Goal: Task Accomplishment & Management: Manage account settings

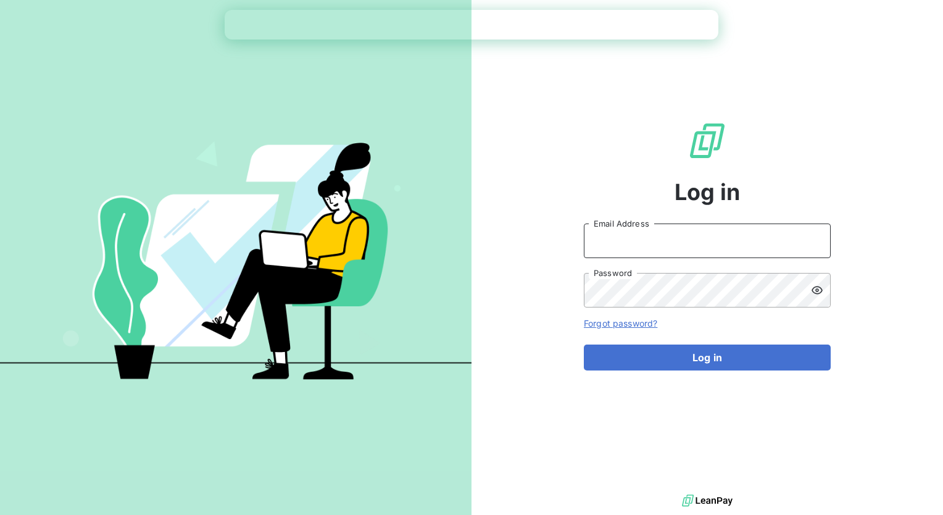
click at [656, 231] on input "Email Address" at bounding box center [707, 240] width 247 height 35
type input "[PERSON_NAME][EMAIL_ADDRESS][PERSON_NAME][DOMAIN_NAME]"
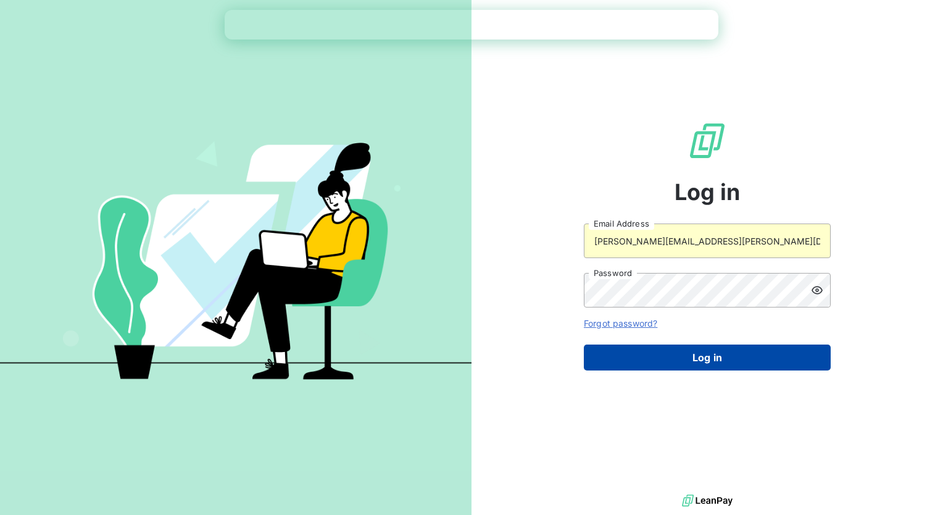
click at [656, 351] on button "Log in" at bounding box center [707, 357] width 247 height 26
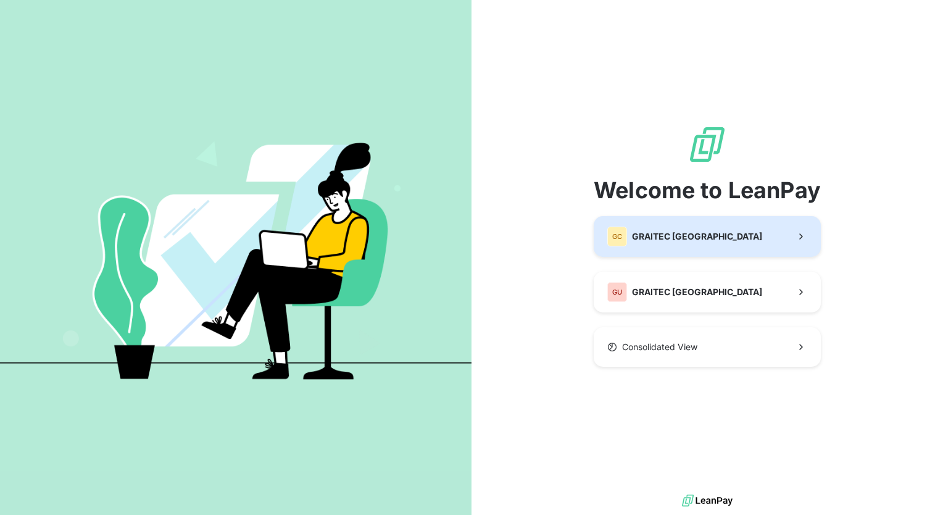
click at [708, 242] on span "GRAITEC [GEOGRAPHIC_DATA]" at bounding box center [697, 236] width 130 height 12
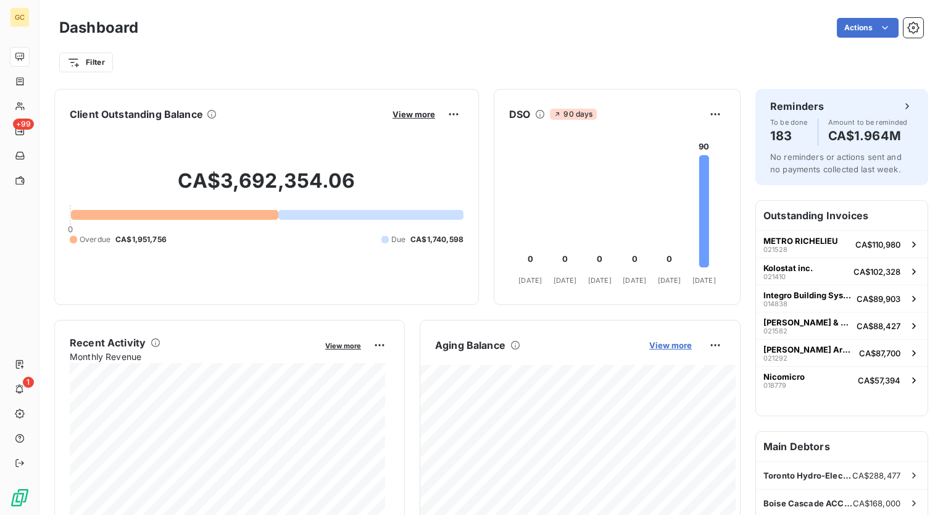
click at [666, 342] on span "View more" at bounding box center [670, 345] width 43 height 10
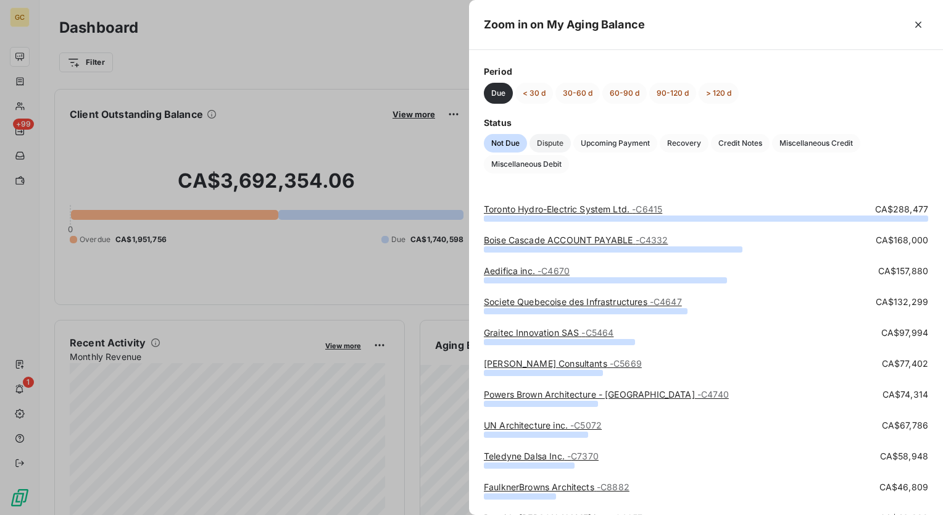
click at [550, 136] on span "Dispute" at bounding box center [549, 143] width 41 height 19
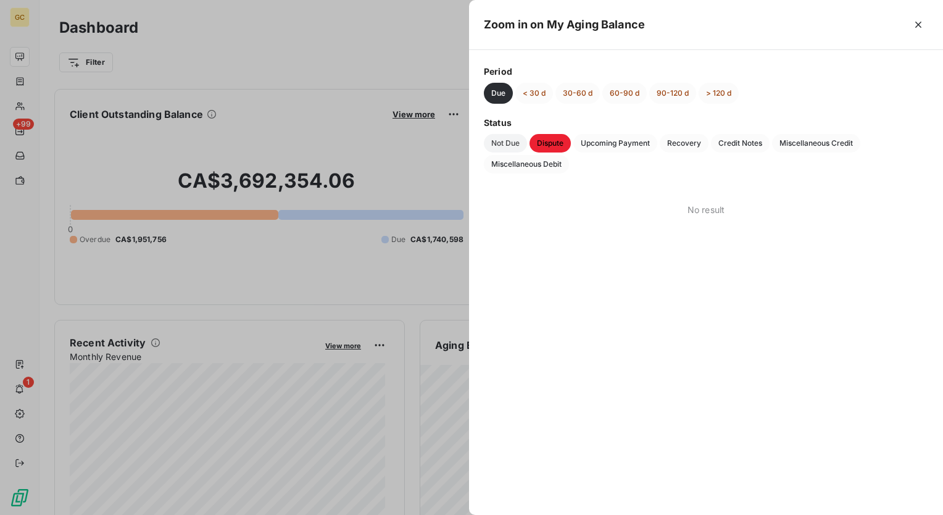
click at [498, 143] on span "Not Due" at bounding box center [505, 143] width 43 height 19
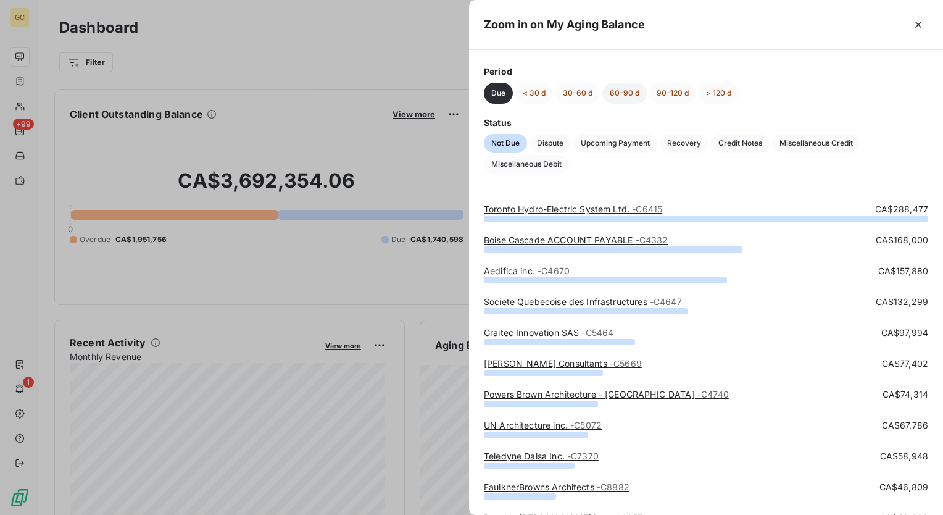
click at [615, 95] on button "60-90 d" at bounding box center [624, 93] width 44 height 21
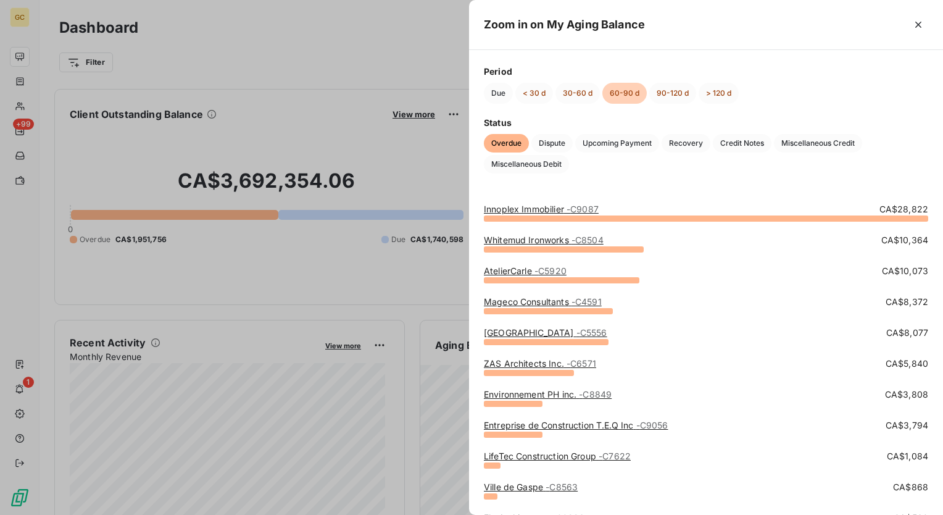
click at [555, 210] on link "Innoplex Immobilier - C9087" at bounding box center [541, 209] width 115 height 10
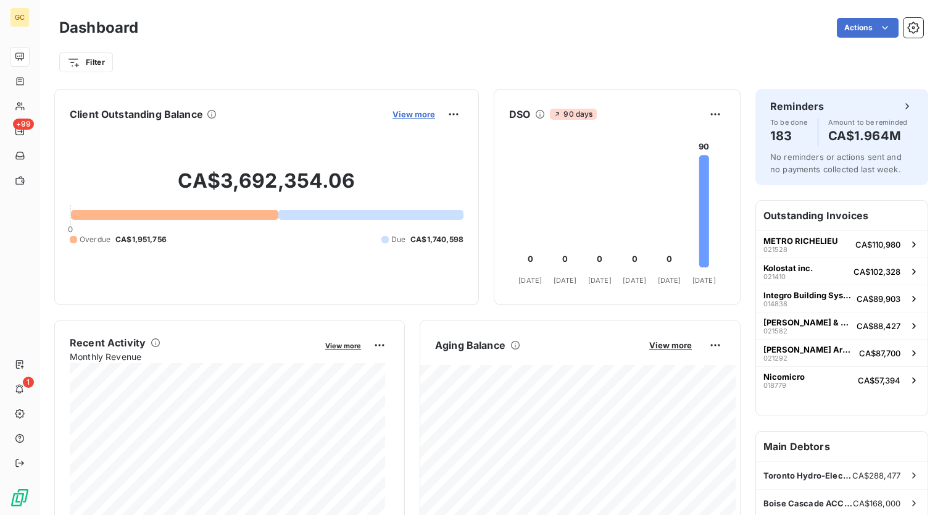
click at [408, 116] on span "View more" at bounding box center [413, 114] width 43 height 10
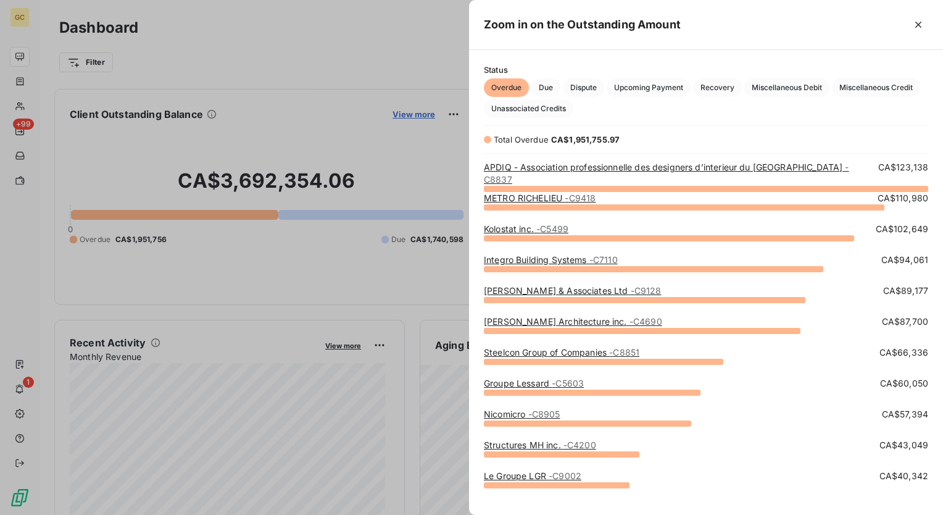
scroll to position [329, 464]
click at [512, 88] on span "Overdue" at bounding box center [506, 87] width 45 height 19
click at [560, 164] on link "APDIQ - Association professionnelle des designers d’interieur du Quebec - C8837" at bounding box center [666, 173] width 365 height 23
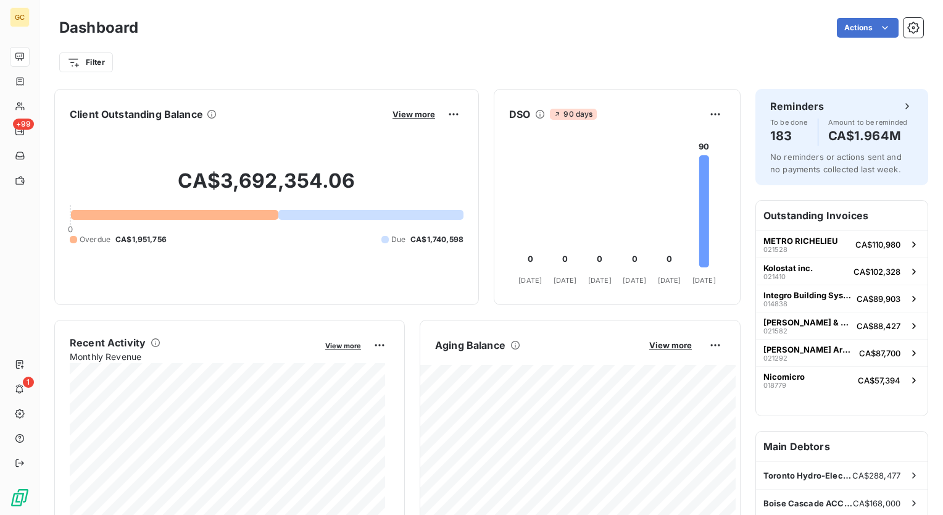
click at [194, 212] on div at bounding box center [174, 215] width 207 height 10
click at [338, 222] on div "CA$3,692,354.06 0 Overdue CA$1,951,756 Due CA$1,740,598" at bounding box center [267, 206] width 394 height 165
click at [338, 216] on div at bounding box center [370, 215] width 185 height 10
click at [445, 112] on html "GC +99 1 Dashboard Actions Filter Client Outstanding Balance View more CA$3,692…" at bounding box center [471, 257] width 943 height 515
click at [393, 112] on html "GC +99 1 Dashboard Actions Filter Client Outstanding Balance View more CA$3,692…" at bounding box center [471, 257] width 943 height 515
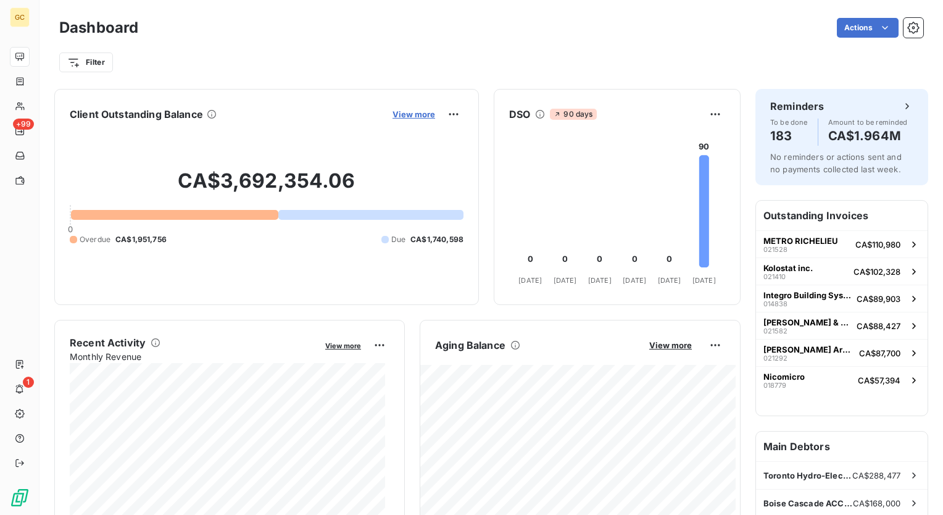
click at [405, 112] on span "View more" at bounding box center [413, 114] width 43 height 10
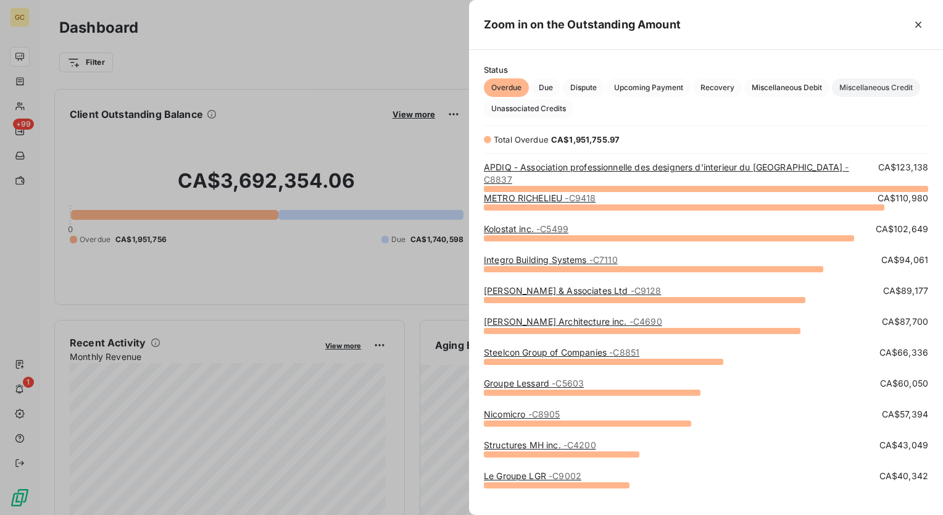
click at [886, 88] on span "Miscellaneous Credit" at bounding box center [876, 87] width 88 height 19
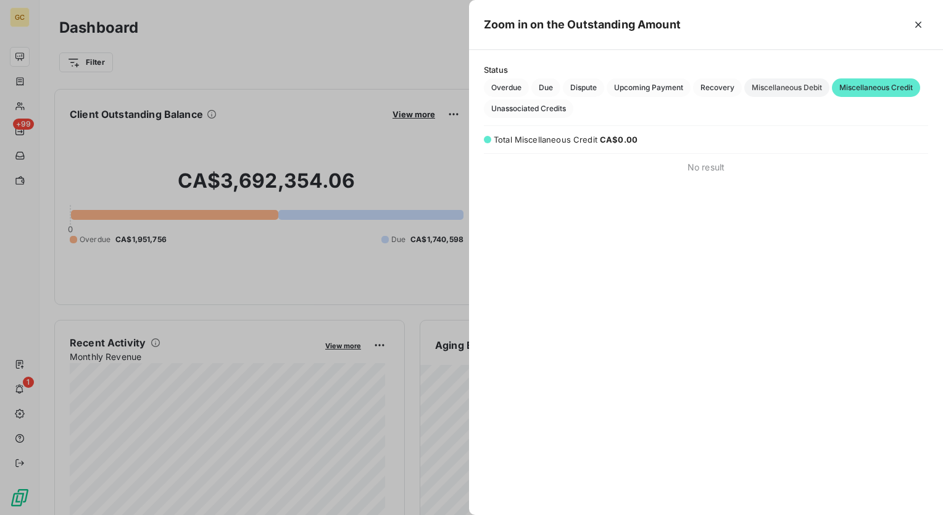
click at [797, 81] on span "Miscellaneous Debit" at bounding box center [786, 87] width 85 height 19
click at [728, 86] on span "Recovery" at bounding box center [717, 87] width 49 height 19
click at [640, 85] on span "Upcoming Payment" at bounding box center [649, 87] width 84 height 19
click at [544, 104] on span "Unassociated Credits" at bounding box center [528, 108] width 89 height 19
click at [585, 86] on span "Dispute" at bounding box center [583, 87] width 41 height 19
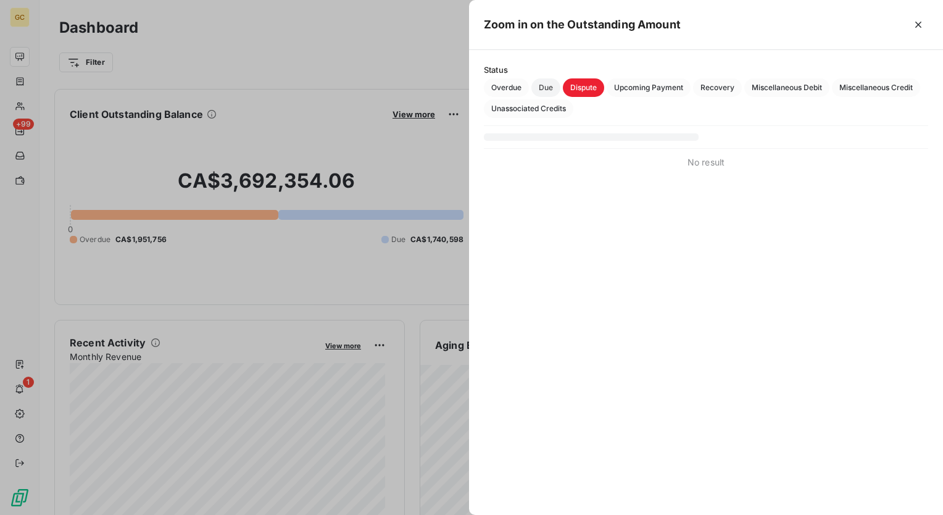
click at [544, 88] on span "Due" at bounding box center [545, 87] width 29 height 19
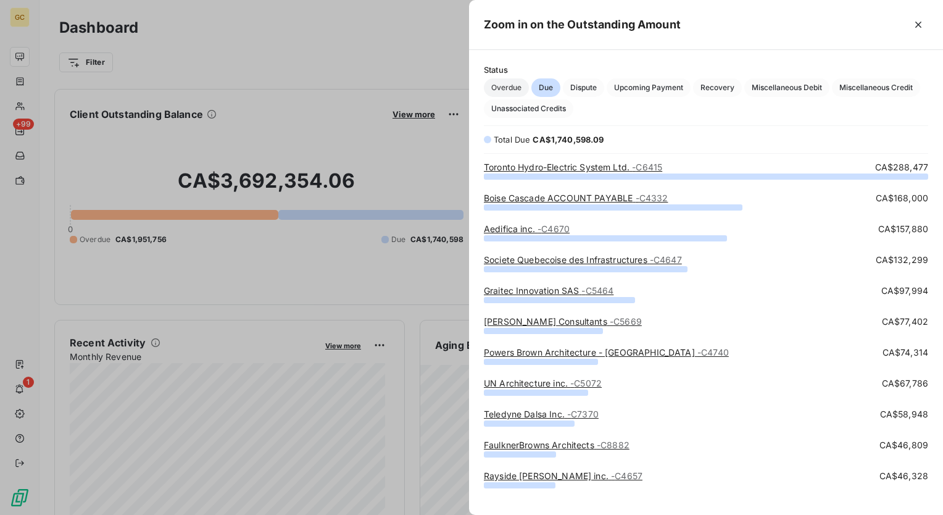
scroll to position [329, 464]
click at [504, 88] on span "Overdue" at bounding box center [506, 87] width 45 height 19
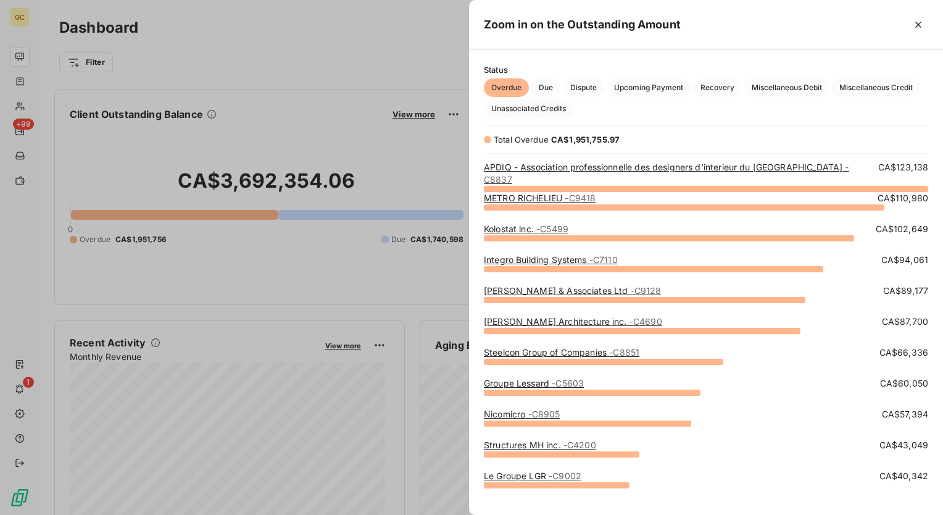
click at [310, 138] on div at bounding box center [471, 257] width 943 height 515
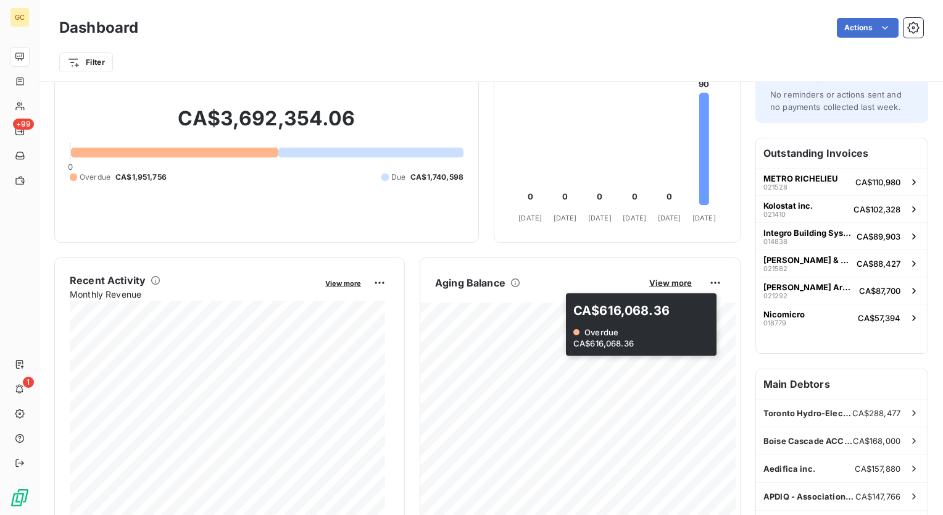
scroll to position [186, 0]
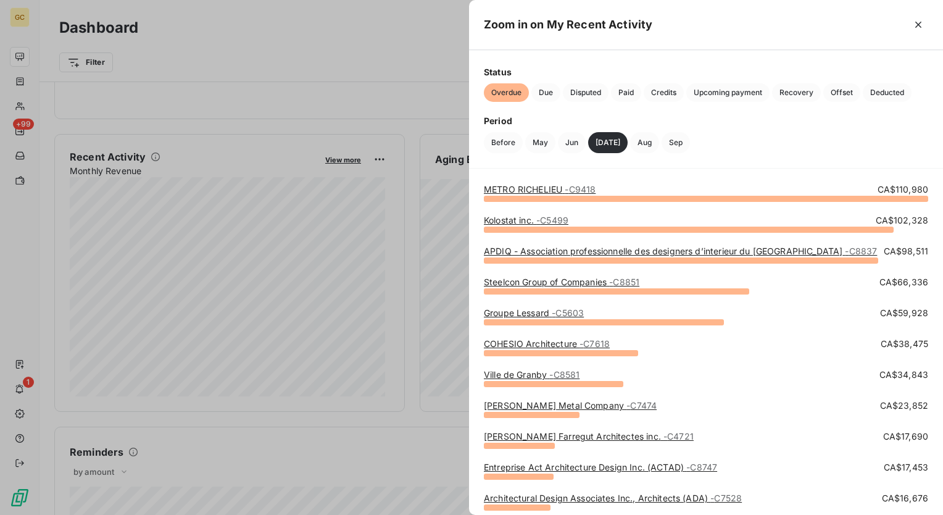
click at [114, 301] on div at bounding box center [471, 257] width 943 height 515
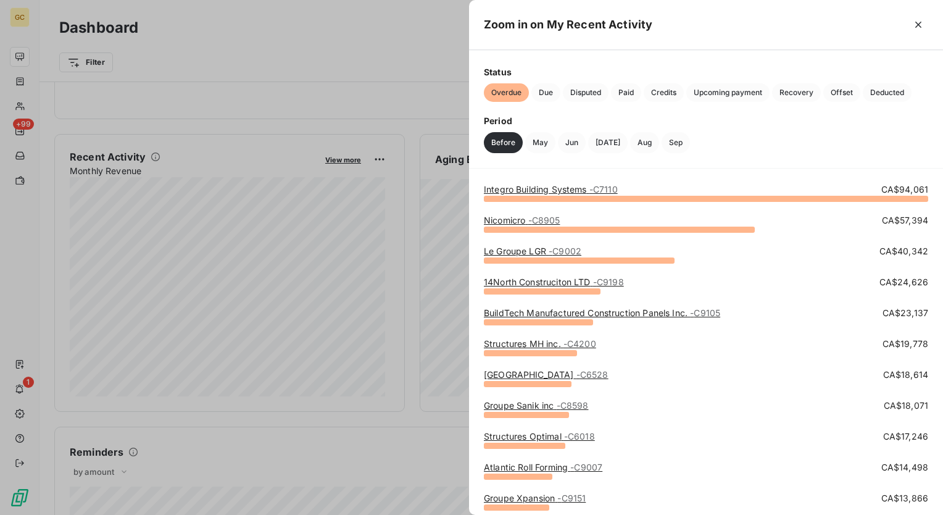
click at [545, 191] on link "Integro Building Systems - C7110" at bounding box center [551, 189] width 134 height 10
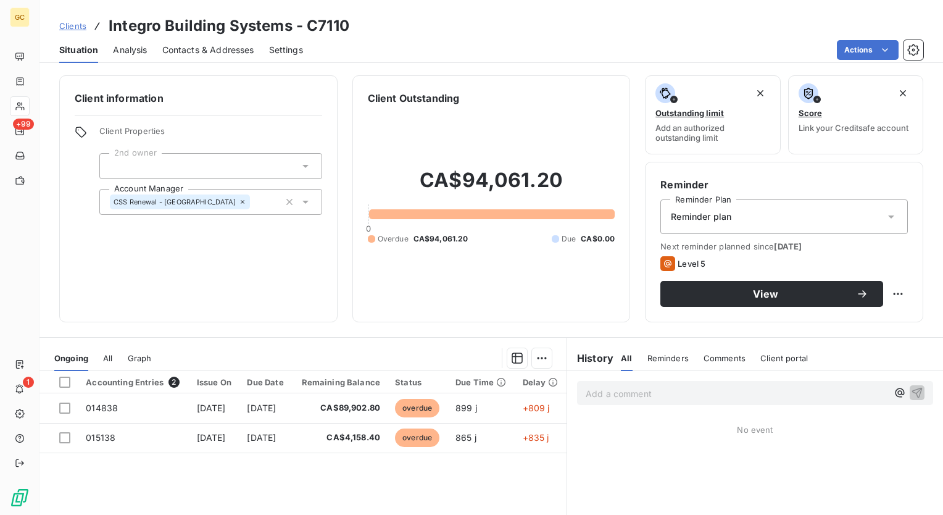
click at [489, 486] on div "Accounting Entries 2 Issue On Due Date Remaining Balance Status Due Time Delay …" at bounding box center [302, 490] width 527 height 238
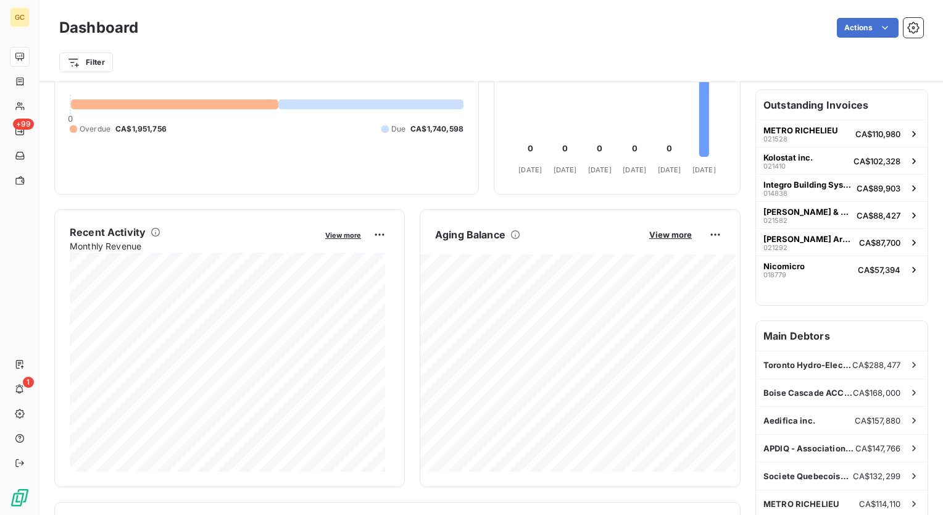
scroll to position [247, 0]
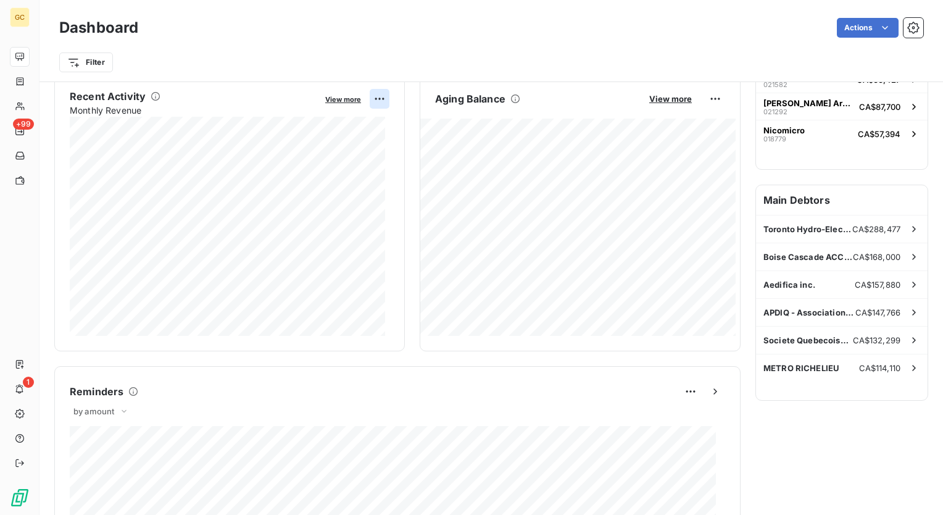
click at [375, 96] on html "GC +99 1 Dashboard Actions Filter Client Outstanding Balance View more CA$3,692…" at bounding box center [471, 257] width 943 height 515
click at [338, 97] on html "GC +99 1 Dashboard Actions Filter Client Outstanding Balance View more CA$3,692…" at bounding box center [471, 257] width 943 height 515
click at [338, 97] on span "View more" at bounding box center [343, 99] width 36 height 9
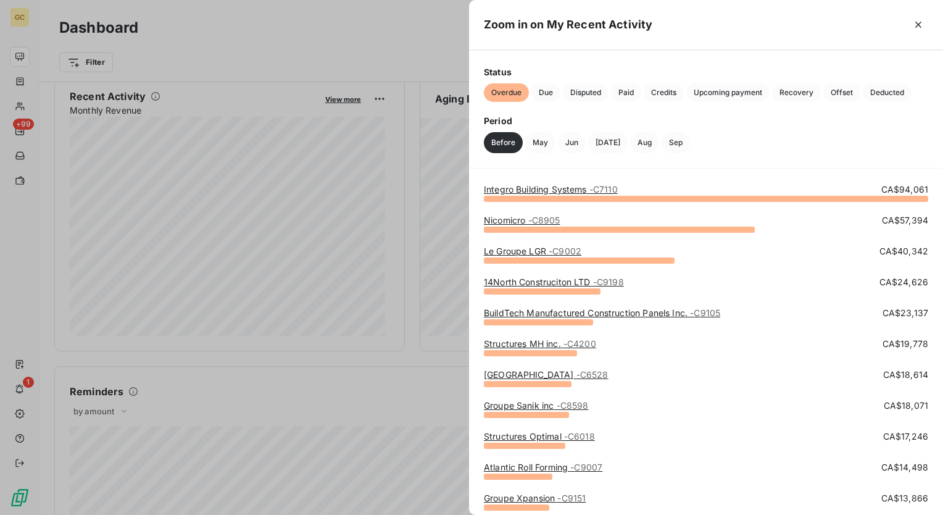
click at [276, 49] on div at bounding box center [471, 257] width 943 height 515
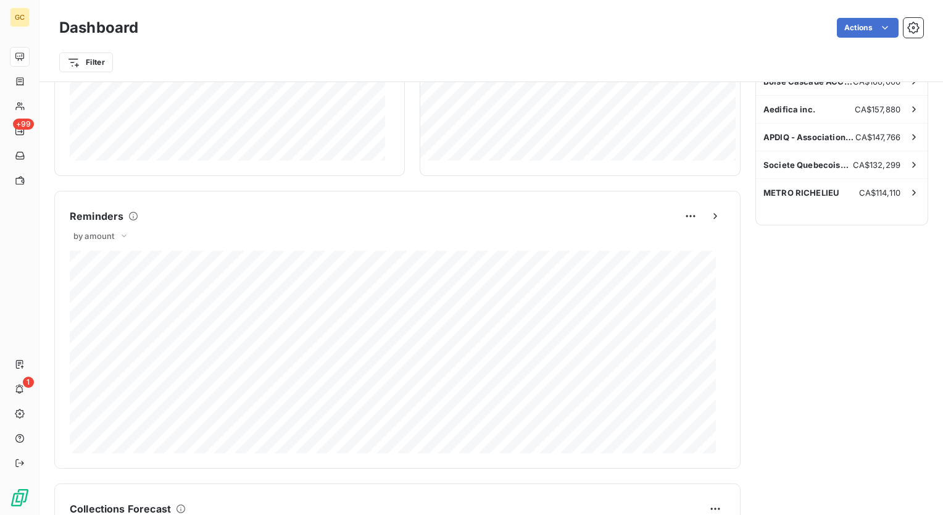
scroll to position [494, 0]
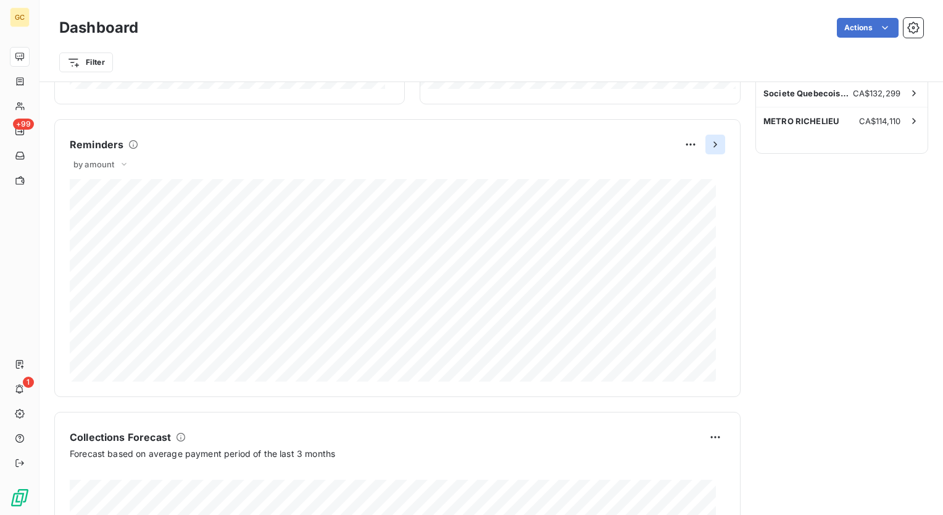
click at [713, 143] on icon "button" at bounding box center [714, 144] width 3 height 6
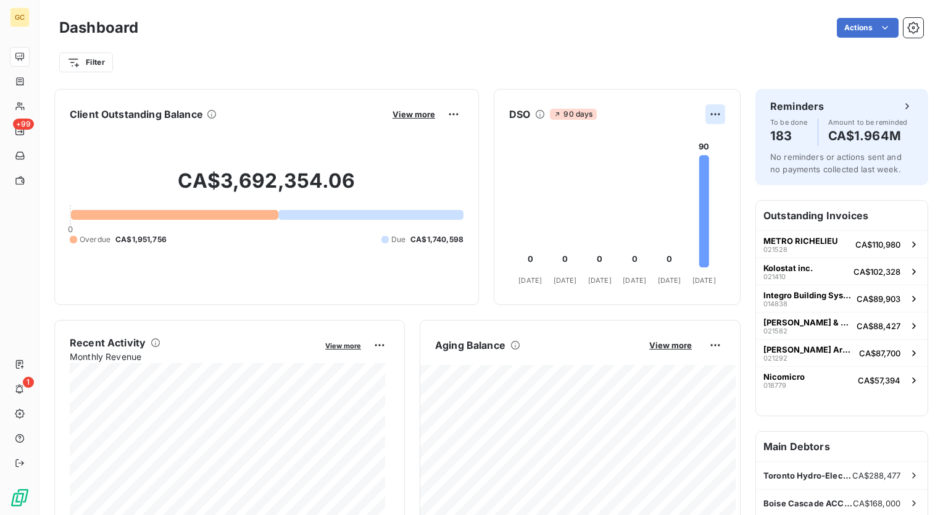
click at [706, 115] on html "GC +99 1 Dashboard Actions Filter Client Outstanding Balance View more CA$3,692…" at bounding box center [471, 257] width 943 height 515
click at [627, 207] on html "GC +99 1 Dashboard Actions Filter Client Outstanding Balance View more CA$3,692…" at bounding box center [471, 257] width 943 height 515
click at [699, 246] on icon at bounding box center [704, 211] width 10 height 112
click at [699, 231] on icon at bounding box center [704, 211] width 10 height 112
click at [518, 112] on h6 "DSO" at bounding box center [519, 114] width 21 height 15
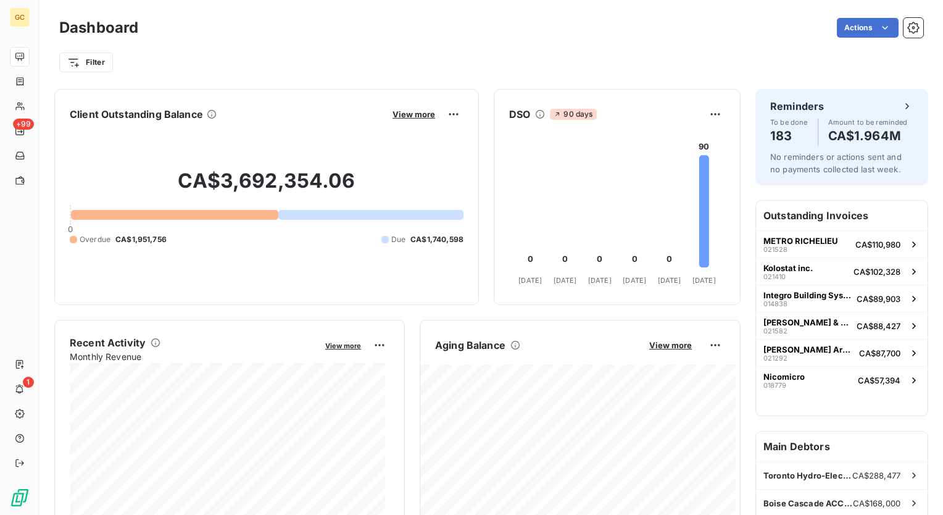
click at [573, 113] on span "90 days" at bounding box center [573, 114] width 46 height 11
click at [535, 114] on icon at bounding box center [540, 114] width 10 height 10
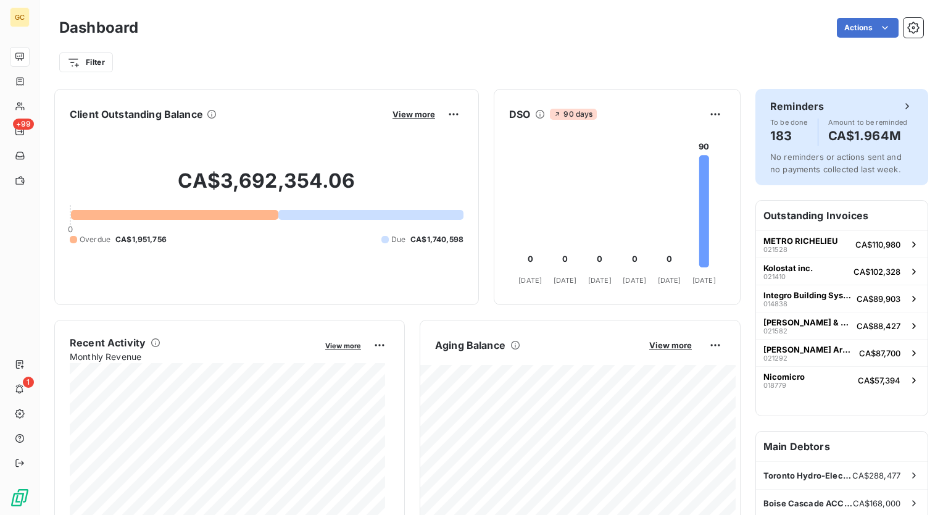
click at [901, 101] on icon at bounding box center [907, 106] width 12 height 12
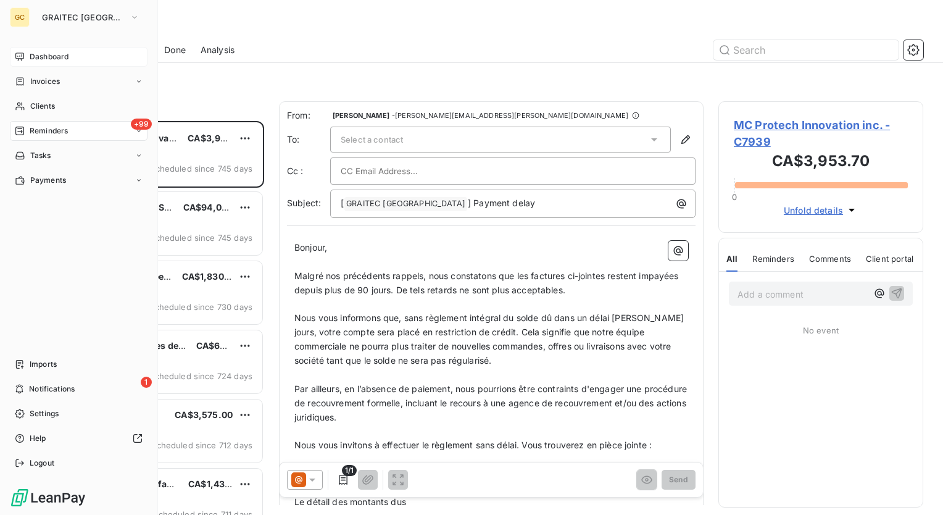
click at [54, 56] on span "Dashboard" at bounding box center [49, 56] width 39 height 11
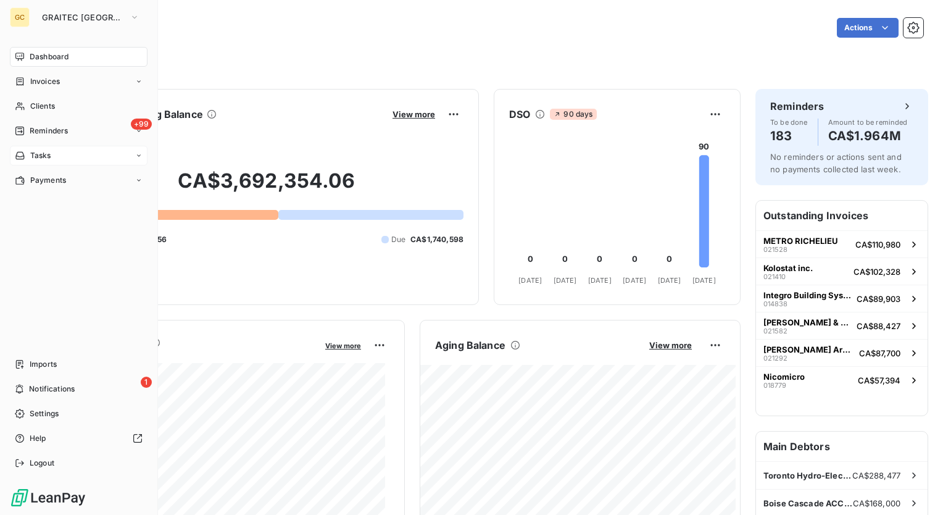
click at [56, 152] on div "Tasks" at bounding box center [79, 156] width 138 height 20
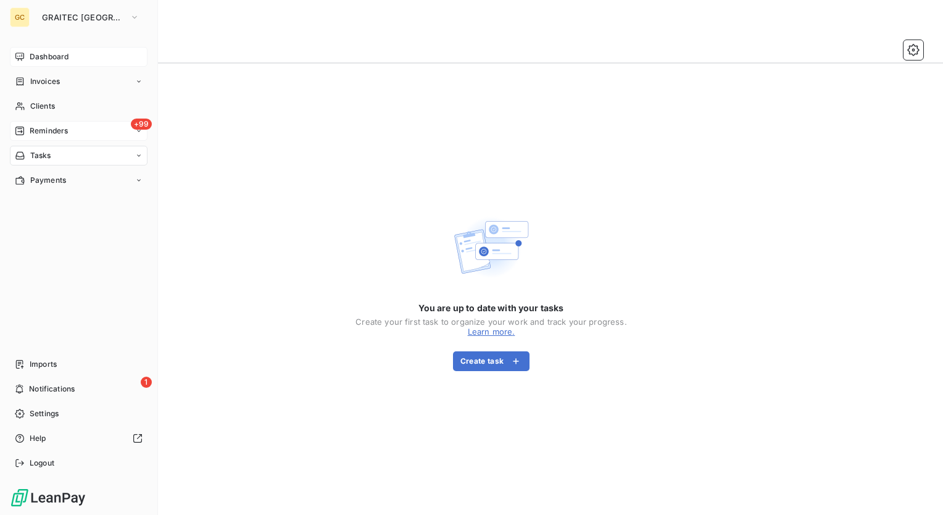
click at [41, 57] on span "Dashboard" at bounding box center [49, 56] width 39 height 11
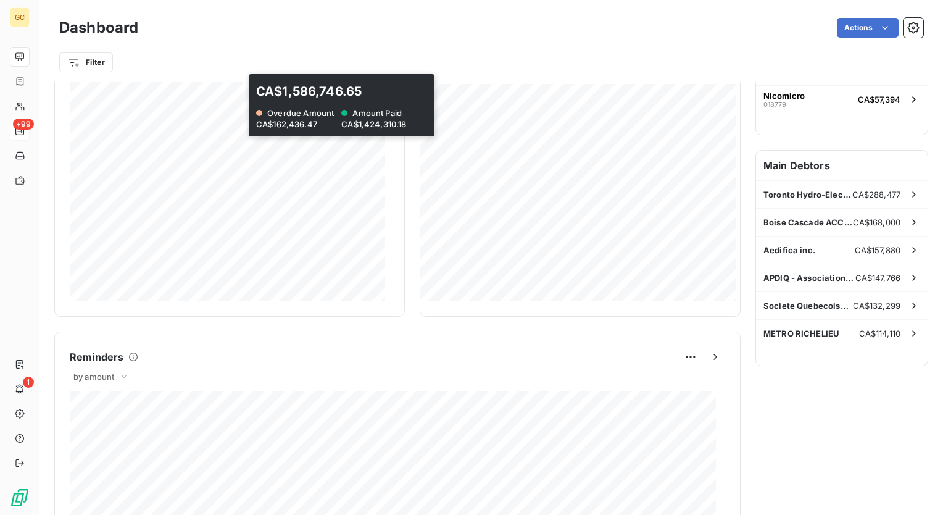
scroll to position [310, 0]
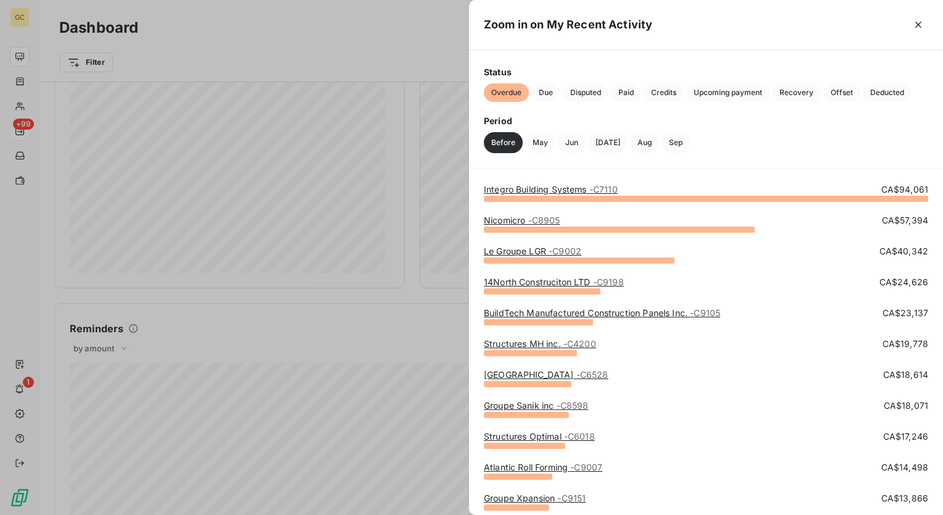
click at [346, 329] on div at bounding box center [471, 257] width 943 height 515
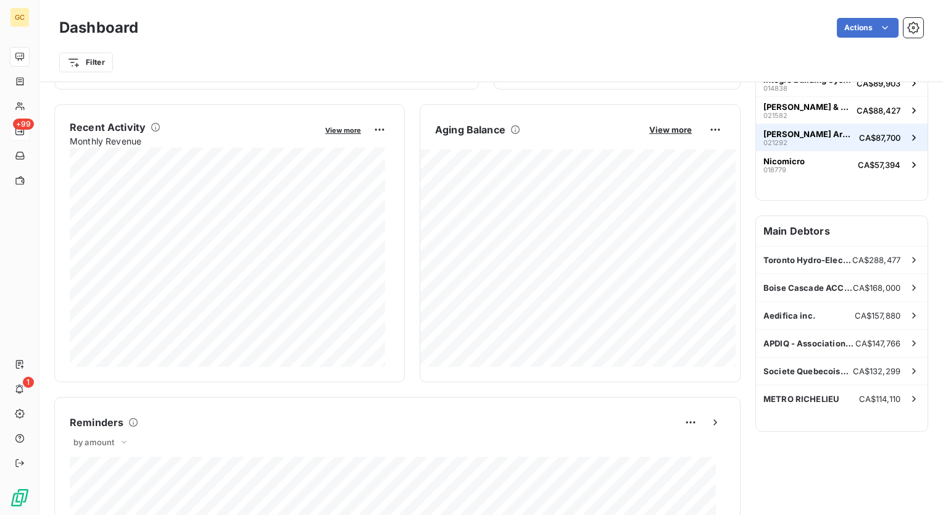
scroll to position [186, 0]
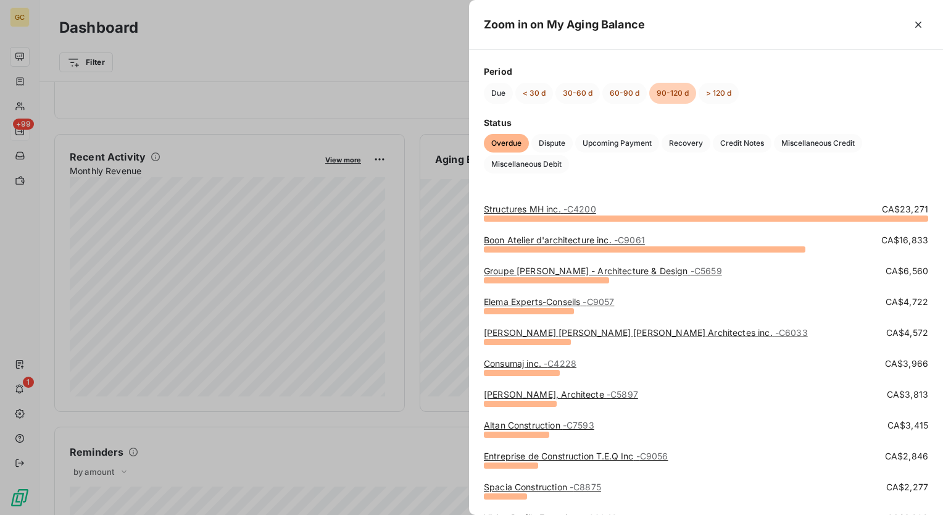
click at [385, 44] on div at bounding box center [471, 257] width 943 height 515
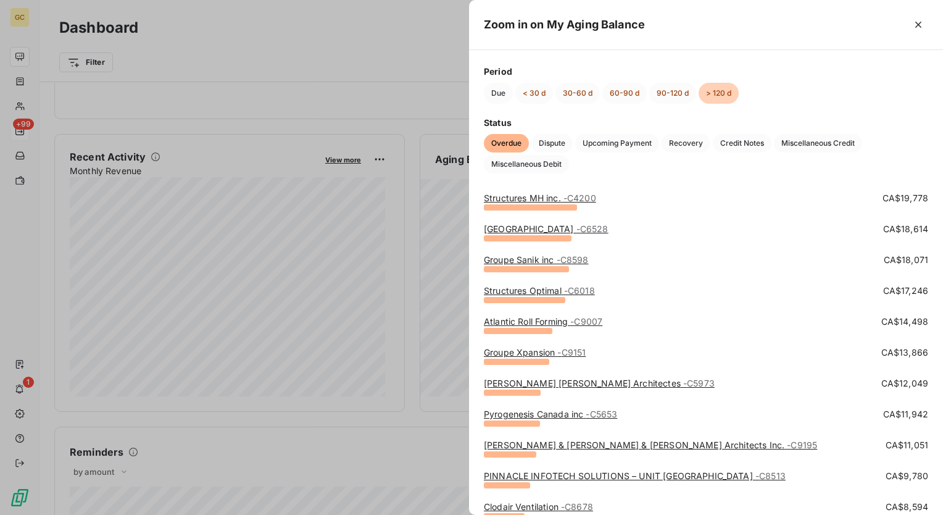
scroll to position [0, 0]
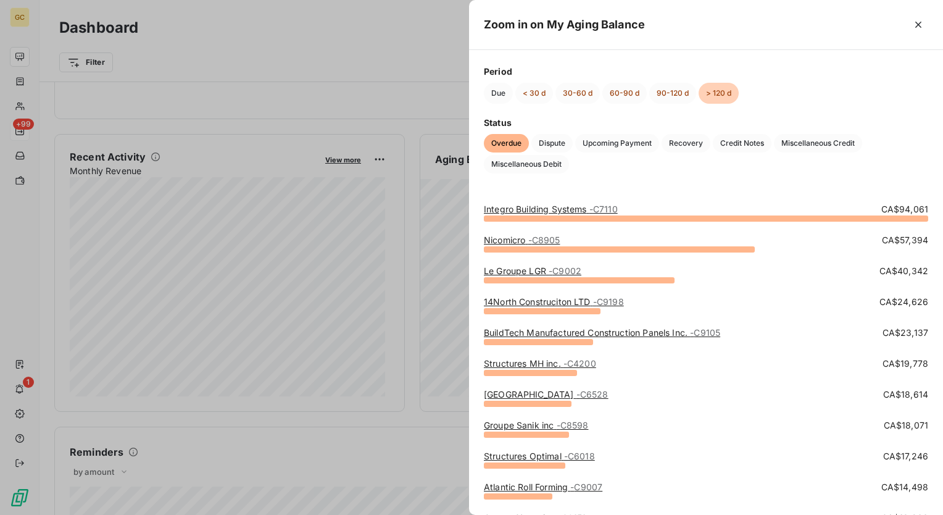
click at [372, 52] on div at bounding box center [471, 257] width 943 height 515
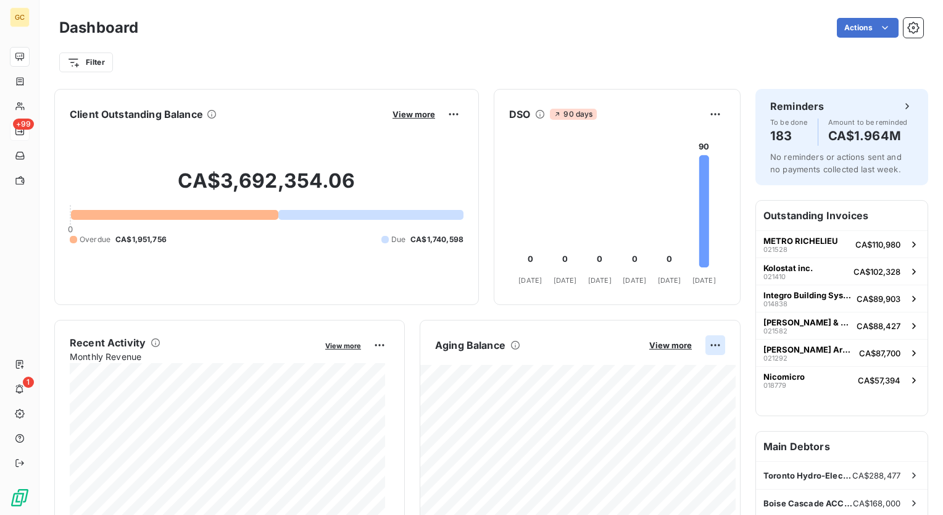
click at [710, 342] on html "GC +99 1 Dashboard Actions Filter Client Outstanding Balance View more CA$3,692…" at bounding box center [471, 257] width 943 height 515
click at [664, 376] on div "Export" at bounding box center [676, 372] width 69 height 20
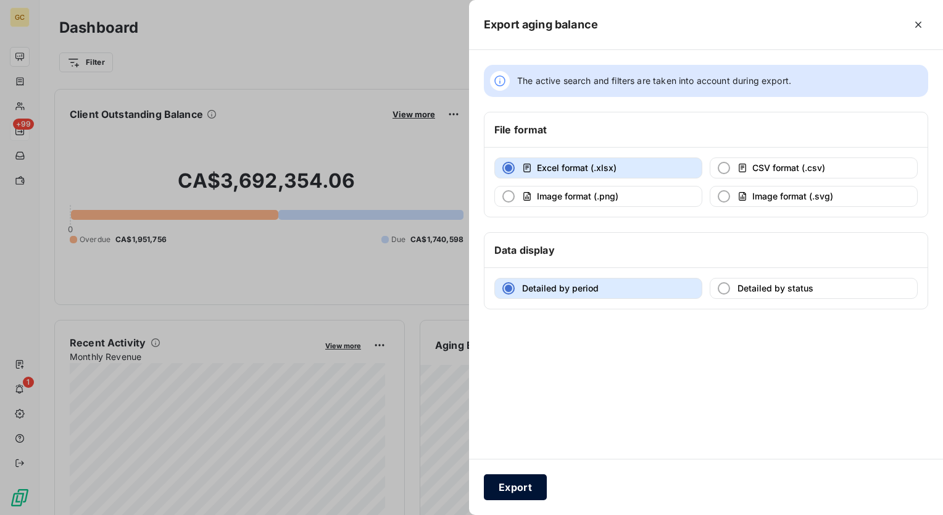
click at [517, 483] on button "Export" at bounding box center [515, 487] width 63 height 26
